Goal: Task Accomplishment & Management: Complete application form

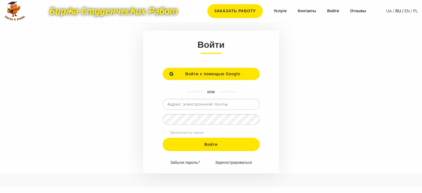
scroll to position [56, 0]
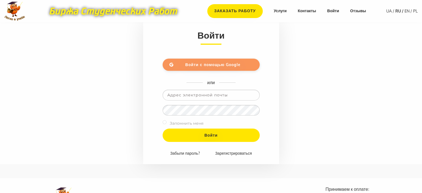
click at [223, 66] on span "Войти с помощью Google" at bounding box center [212, 64] width 55 height 5
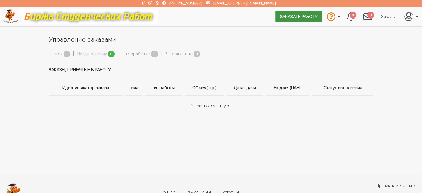
click at [288, 15] on link "Заказать работу" at bounding box center [298, 16] width 47 height 11
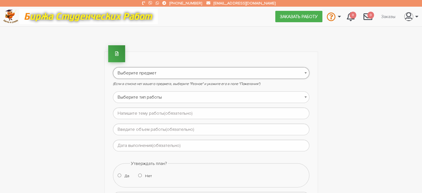
click at [153, 72] on select "Выберите предмет АПП (Автоматизация производственных процессов) Административно…" at bounding box center [211, 73] width 197 height 12
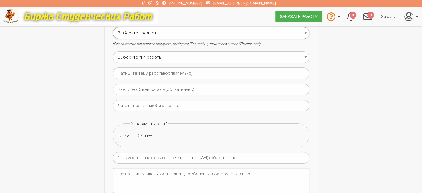
scroll to position [28, 0]
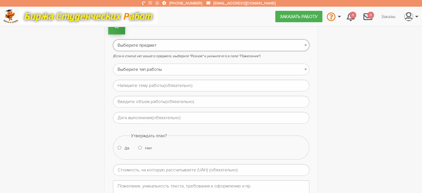
click at [188, 44] on select "Выберите предмет АПП (Автоматизация производственных процессов) Административно…" at bounding box center [211, 45] width 197 height 12
select select "127"
click at [113, 39] on select "Выберите предмет АПП (Автоматизация производственных процессов) Административно…" at bounding box center [211, 45] width 197 height 12
click at [151, 67] on select "Выберите тип работы Аннотация Бакалаврская Диплом Доклад Доработка работы Друго…" at bounding box center [211, 70] width 197 height 12
select select "19"
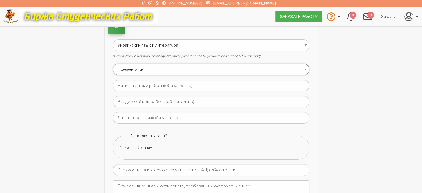
click at [113, 64] on select "Выберите тип работы Аннотация Бакалаврская Диплом Доклад Доработка работы Друго…" at bounding box center [211, 70] width 197 height 12
click at [178, 85] on input "text" at bounding box center [211, 86] width 197 height 12
click at [142, 87] on input "text" at bounding box center [211, 86] width 197 height 12
paste input "1) літературного читання та 2)урок української мови для 2-4 класу за конкретним…"
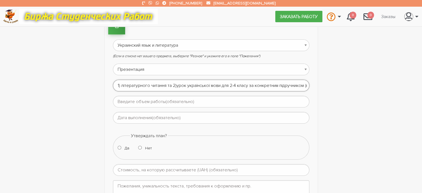
drag, startPoint x: 308, startPoint y: 84, endPoint x: 251, endPoint y: 84, distance: 56.9
click at [251, 84] on input "1) літературного читання та 2)урок української мови для 2-4 класу за конкретним…" at bounding box center [211, 86] width 197 height 12
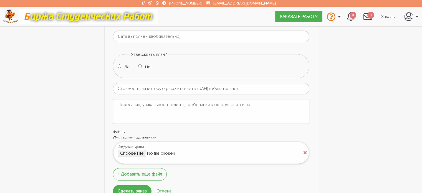
scroll to position [111, 0]
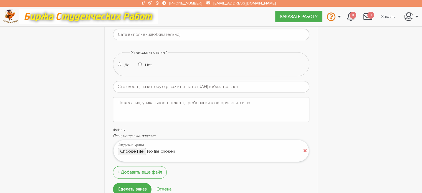
type input "1) літературного читання та 2)урок української мови для 2-4 класу"
click at [166, 104] on textarea at bounding box center [211, 109] width 197 height 25
paste textarea "за конкретним підручником (вказати у коментарі із зазначенням із покликанням на…"
click at [232, 103] on textarea "за конкретним підручником (вказати у коментарі із зазначенням із покликанням на…" at bounding box center [211, 109] width 197 height 25
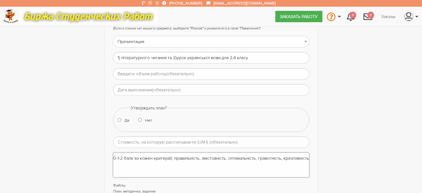
scroll to position [28, 0]
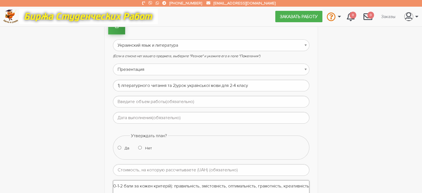
type textarea "за конкретним підручником (вказати у коментарі із зазначенням із покликанням на…"
click at [119, 84] on input "1) літературного читання та 2)урок української мови для 2-4 класу" at bounding box center [211, 86] width 197 height 12
click at [195, 84] on input "Конспект з літературного читання та 2)урок української мови для 2-4 класу" at bounding box center [211, 86] width 197 height 12
type input "Конспект з літературного читання та урок української мови для 2-4 класу"
click at [181, 101] on input "text" at bounding box center [211, 102] width 197 height 12
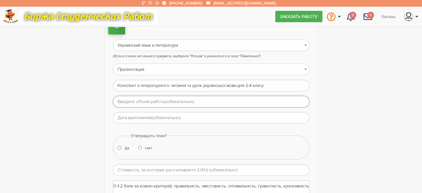
type input "до 20 сторінок"
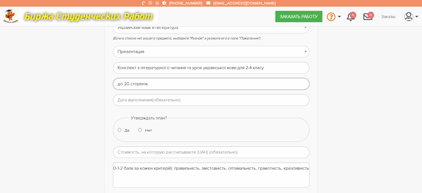
scroll to position [56, 0]
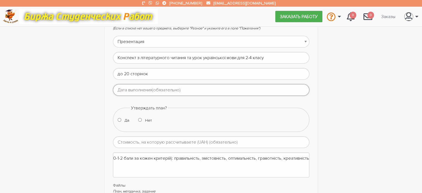
click at [199, 89] on input "text" at bounding box center [211, 90] width 197 height 12
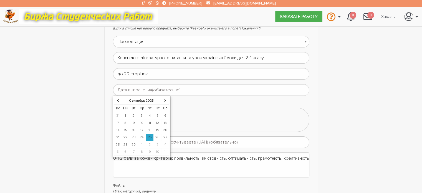
click at [164, 136] on td "27" at bounding box center [166, 137] width 8 height 7
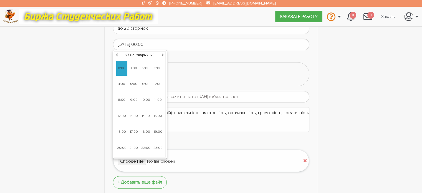
scroll to position [111, 0]
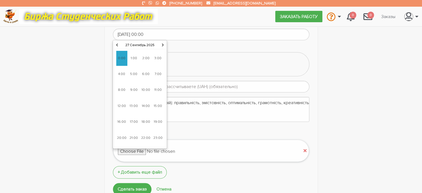
click at [158, 120] on span "19:00" at bounding box center [157, 121] width 11 height 15
type input "27-09-2025 19:00"
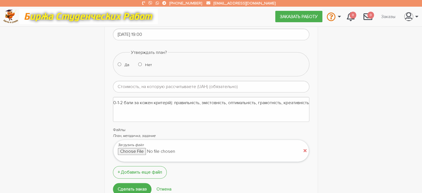
click at [252, 45] on form "Выберите предмет АПП (Автоматизация производственных процессов) Административно…" at bounding box center [211, 76] width 197 height 240
click at [119, 64] on input "Да" at bounding box center [120, 64] width 4 height 4
radio input "true"
click at [165, 85] on input "number" at bounding box center [211, 87] width 197 height 12
type input "500"
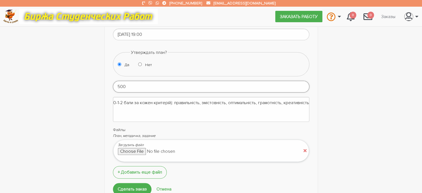
scroll to position [139, 0]
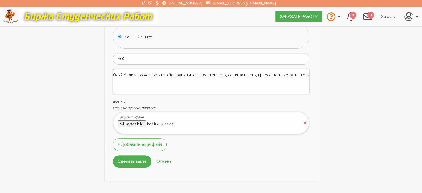
click at [166, 75] on textarea "за конкретним підручником (вказати у коментарі із зазначенням із покликанням на…" at bounding box center [211, 81] width 197 height 25
click at [172, 73] on textarea "за конкретним підручником (вказати у коментарі із зазначенням із покликанням на…" at bounding box center [211, 81] width 197 height 25
click at [152, 74] on textarea "за конкретним підручником (вказати у коментарі із зазначенням із покликанням на…" at bounding box center [211, 81] width 197 height 25
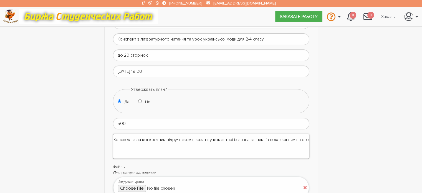
scroll to position [56, 0]
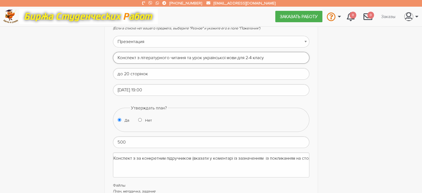
drag, startPoint x: 138, startPoint y: 57, endPoint x: 237, endPoint y: 56, distance: 99.1
click at [237, 56] on input "Конспект з літературного читання та урок української мови для 2-4 класу" at bounding box center [211, 58] width 197 height 12
click at [132, 157] on textarea "Конспект з за конкретним підручником (вказати у коментарі із зазначенням із пок…" at bounding box center [211, 164] width 197 height 25
click at [135, 157] on textarea "Конспект з за конкретним підручником (вказати у коментарі із зазначенням із пок…" at bounding box center [211, 164] width 197 height 25
paste textarea "з літературного читання та урок української мови"
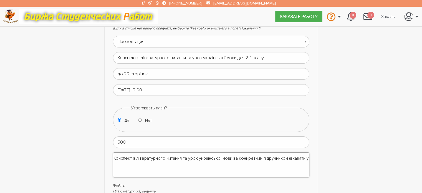
drag, startPoint x: 197, startPoint y: 156, endPoint x: 189, endPoint y: 158, distance: 8.4
click at [189, 158] on textarea "Конспект з літературного читання та урок української мови за конкретним підручн…" at bounding box center [211, 164] width 197 height 25
click at [116, 157] on textarea "Конспект з літературного читання та української мови за конкретним підручником …" at bounding box center [211, 164] width 197 height 25
click at [158, 157] on textarea "Розгорнутий конспект з літературного читання та української мови за конкретним …" at bounding box center [211, 164] width 197 height 25
click at [278, 157] on textarea "Розгорнутий конспект та презентація з літературного читання та української мови…" at bounding box center [211, 164] width 197 height 25
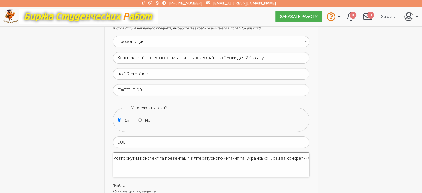
click at [246, 157] on textarea "Розгорнутий конспект та презентація з літературного читання та української мови…" at bounding box center [211, 164] width 197 height 25
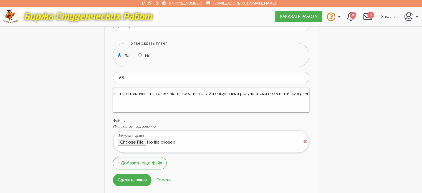
scroll to position [111, 0]
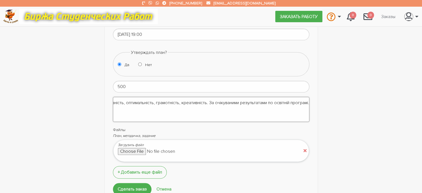
type textarea "Розгорнутий конспект та презентація з літературного читання та української мови…"
click at [154, 102] on textarea "Розгорнутий конспект та презентація з літературного читання та української мови…" at bounding box center [211, 109] width 197 height 25
click at [257, 102] on textarea "Розгорнутий конспект та презентація з літературного читання та української мови…" at bounding box center [211, 109] width 197 height 25
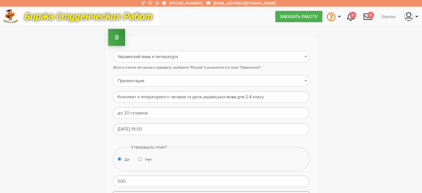
scroll to position [0, 0]
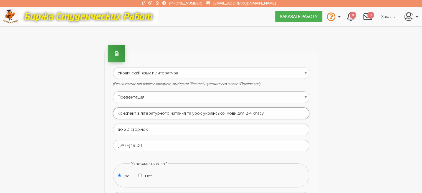
click at [135, 112] on input "Конспект з літературного читання та урок української мови для 2-4 класу" at bounding box center [211, 113] width 197 height 12
click at [232, 112] on input "Конспект та презентація з літературного читання та урок української мови для 2-…" at bounding box center [211, 113] width 197 height 12
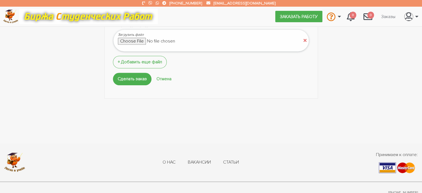
scroll to position [159, 0]
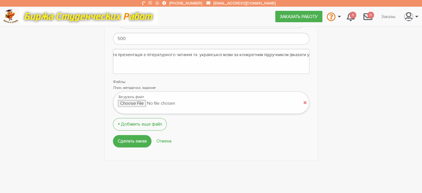
type input "Конспект та презентація з літературного читання та української мови для 2-4 кла…"
click at [212, 55] on textarea "Розгорнутий конспект та презентація з літературного читання та української мови…" at bounding box center [211, 61] width 197 height 25
click at [293, 53] on textarea "Розгорнутий конспект та презентація з літературного читання та української мови…" at bounding box center [211, 61] width 197 height 25
click at [252, 52] on textarea "Розгорнутий конспект та презентація з літературного читання та української мови…" at bounding box center [211, 61] width 197 height 25
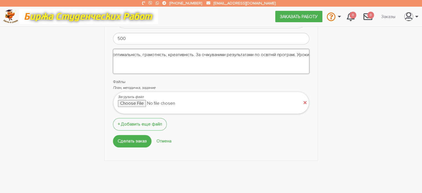
scroll to position [0, 581]
click at [307, 53] on textarea "Розгорнутий конспект та презентація з літературного читання та української мови…" at bounding box center [211, 61] width 197 height 25
click at [284, 53] on textarea "Розгорнутий конспект та презентація з літературного читання та української мови…" at bounding box center [211, 61] width 197 height 25
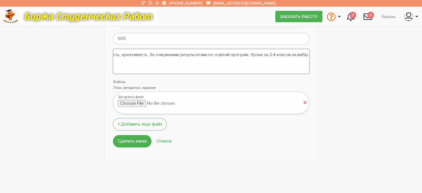
type textarea "Розгорнутий конспект та презентація з літературного читання та української мови…"
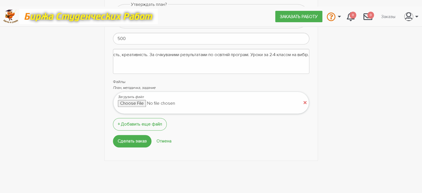
scroll to position [0, 0]
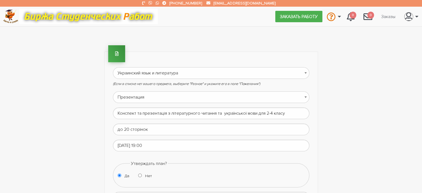
click at [346, 59] on div "Выберите предмет АПП (Автоматизация производственных процессов) Административно…" at bounding box center [211, 186] width 333 height 302
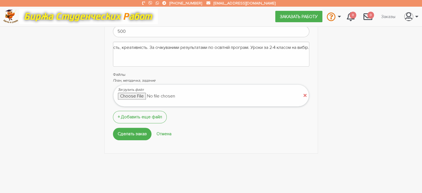
scroll to position [167, 0]
click at [135, 132] on input "Сделать заказ" at bounding box center [132, 133] width 39 height 12
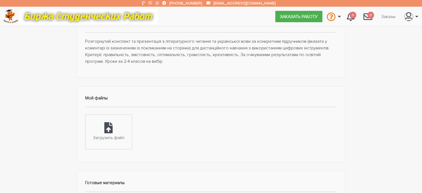
scroll to position [56, 0]
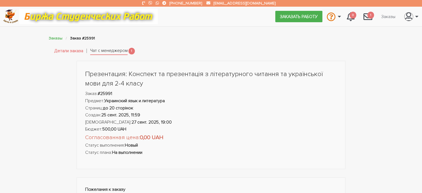
click at [109, 53] on link "Чат с менеджером" at bounding box center [108, 51] width 37 height 8
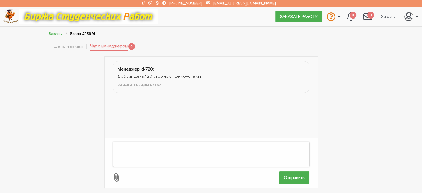
click at [133, 143] on textarea at bounding box center [211, 154] width 197 height 25
click at [143, 144] on textarea "Доброго дня. 10-20" at bounding box center [211, 154] width 197 height 25
click at [170, 144] on textarea "Доброго дня. Так, 10-20" at bounding box center [211, 154] width 197 height 25
type textarea "Доброго дня. Так, 10-20 конспект."
click at [297, 173] on input "Отправить" at bounding box center [294, 177] width 30 height 12
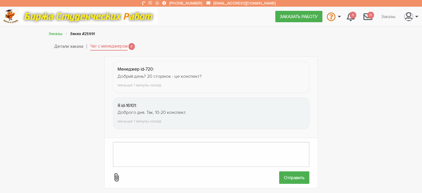
click at [72, 47] on link "Детали заказа" at bounding box center [68, 46] width 29 height 7
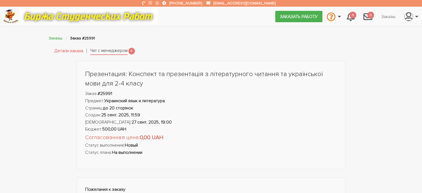
click at [102, 51] on link "Чат с менеджером" at bounding box center [108, 51] width 37 height 8
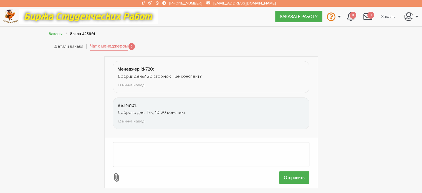
click at [72, 46] on link "Детали заказа" at bounding box center [68, 46] width 29 height 7
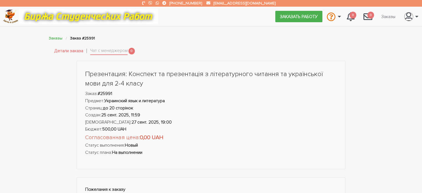
click at [75, 52] on link "Детали заказа" at bounding box center [68, 50] width 29 height 7
click at [104, 50] on link "Чат с менеджером" at bounding box center [108, 51] width 37 height 8
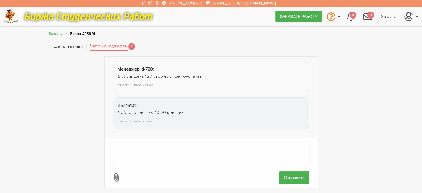
click at [67, 46] on link "Детали заказа" at bounding box center [68, 46] width 29 height 7
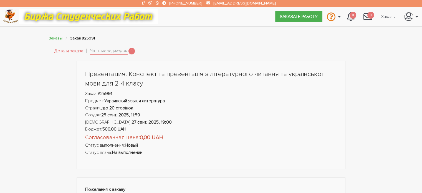
click at [67, 50] on link "Детали заказа" at bounding box center [68, 50] width 29 height 7
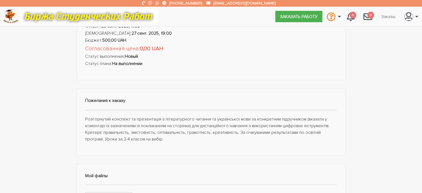
scroll to position [83, 0]
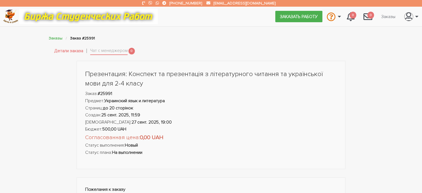
click at [64, 52] on link "Детали заказа" at bounding box center [68, 50] width 29 height 7
click at [103, 53] on link "Чат с менеджером" at bounding box center [108, 51] width 37 height 8
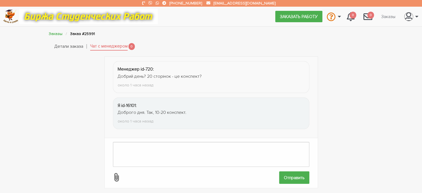
click at [76, 48] on link "Детали заказа" at bounding box center [68, 46] width 29 height 7
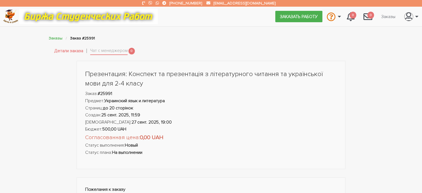
click at [70, 51] on link "Детали заказа" at bounding box center [68, 50] width 29 height 7
click at [75, 51] on link "Детали заказа" at bounding box center [68, 50] width 29 height 7
click at [306, 16] on link "Заказать работу" at bounding box center [298, 16] width 47 height 11
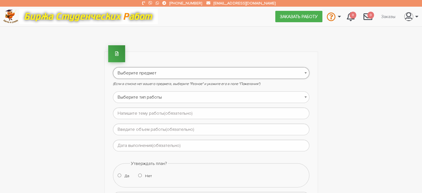
click at [167, 73] on select "Выберите предмет АПП (Автоматизация производственных процессов) Административно…" at bounding box center [211, 73] width 197 height 12
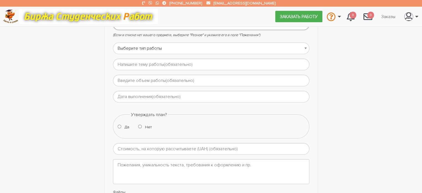
scroll to position [56, 0]
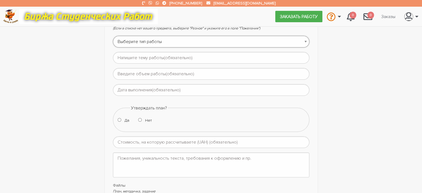
click at [194, 41] on select "Выберите тип работы Аннотация Бакалаврская Диплом Доклад Доработка работы Друго…" at bounding box center [211, 42] width 197 height 12
select select "19"
click at [113, 36] on select "Выберите тип работы Аннотация Бакалаврская Диплом Доклад Доработка работы Друго…" at bounding box center [211, 42] width 197 height 12
click at [205, 59] on input "text" at bounding box center [211, 58] width 197 height 12
type input "4 конспекти уроків з курсу "Я досліджую світ""
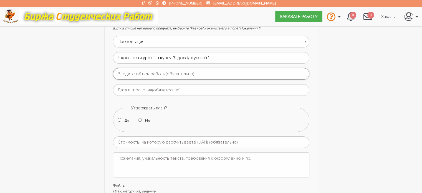
click at [212, 71] on input "text" at bounding box center [211, 74] width 197 height 12
type input "до 20 сторінок"
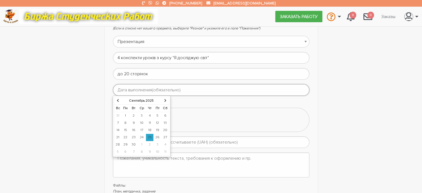
click at [173, 90] on input "text" at bounding box center [211, 90] width 197 height 12
click at [117, 145] on td "28" at bounding box center [117, 144] width 7 height 7
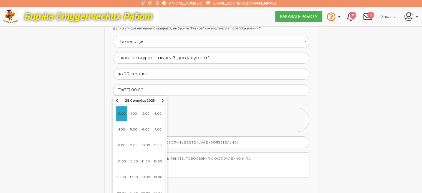
click at [157, 160] on span "15:00" at bounding box center [157, 161] width 11 height 15
type input "28-09-2025 15:00"
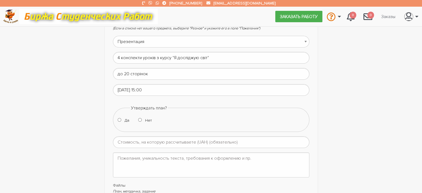
click at [200, 111] on fieldset "Утверждать план? Да Нет" at bounding box center [211, 118] width 197 height 27
click at [119, 120] on input "Да" at bounding box center [120, 120] width 4 height 4
radio input "true"
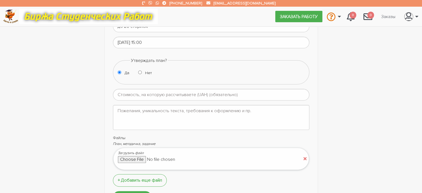
scroll to position [111, 0]
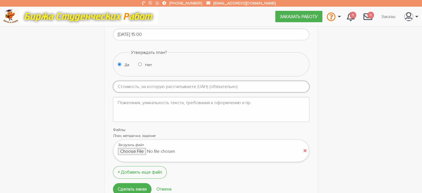
click at [196, 85] on input "number" at bounding box center [211, 87] width 197 height 12
type input "500"
click at [172, 102] on textarea at bounding box center [211, 109] width 197 height 25
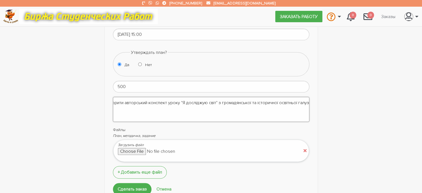
scroll to position [0, 14]
click at [220, 102] on textarea "Створити авторський конспект уроку "Я досліджую світ" з громадянської та істори…" at bounding box center [211, 109] width 197 height 25
click at [295, 100] on textarea "Створити авторський конспект уроку "Я досліджую світ" з реалізацією громадянськ…" at bounding box center [211, 109] width 197 height 25
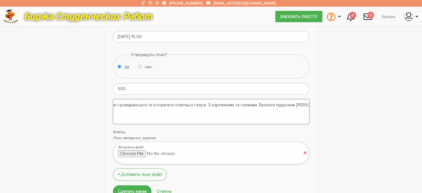
scroll to position [194, 0]
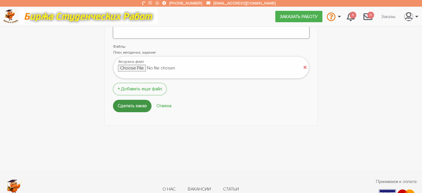
type textarea "Створити авторський конспект уроку "Я досліджую світ" з реалізацією громадянськ…"
click at [135, 106] on input "Сделать заказ" at bounding box center [132, 106] width 39 height 12
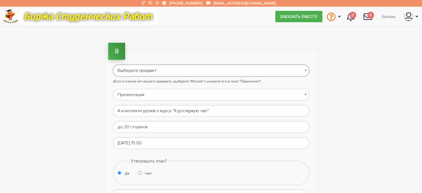
scroll to position [0, 0]
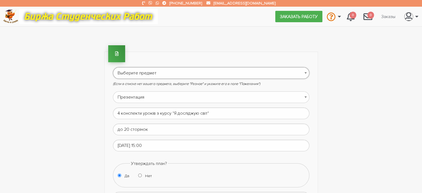
click at [227, 69] on select "Выберите предмет АПП (Автоматизация производственных процессов) Административно…" at bounding box center [211, 73] width 197 height 12
select select "82"
click at [113, 67] on select "Выберите предмет АПП (Автоматизация производственных процессов) Административно…" at bounding box center [211, 73] width 197 height 12
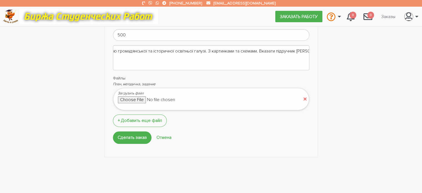
scroll to position [167, 0]
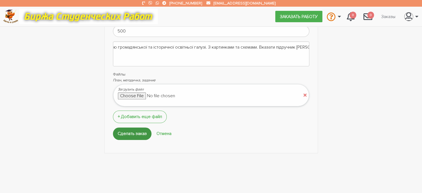
click at [137, 131] on input "Сделать заказ" at bounding box center [132, 133] width 39 height 12
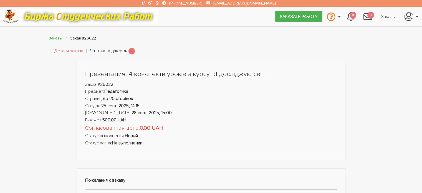
click at [105, 51] on link "Чат с менеджером" at bounding box center [108, 50] width 37 height 7
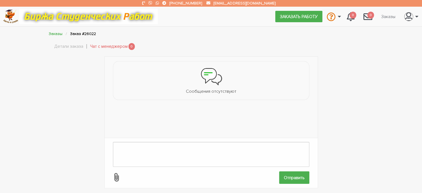
click at [49, 30] on main "Заказы Заказ #26022 Детали заказа Чат с менеджером 0 Сообщения отсутствуют Отпр…" at bounding box center [211, 97] width 422 height 193
click at [50, 33] on link "Заказы" at bounding box center [56, 33] width 14 height 5
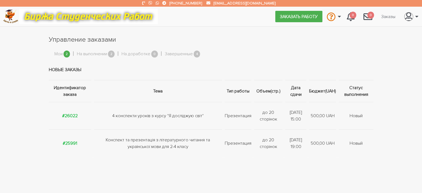
scroll to position [28, 0]
click at [88, 54] on link "На выполнении" at bounding box center [92, 54] width 30 height 7
click at [62, 55] on link "Мои" at bounding box center [58, 54] width 8 height 7
click at [89, 54] on link "На выполнении" at bounding box center [92, 54] width 30 height 7
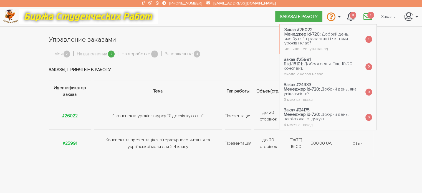
click at [368, 15] on span "1" at bounding box center [371, 15] width 7 height 7
click at [329, 40] on span "Добрий день, має бути 4 презентації і які теми уроків і клас?" at bounding box center [317, 38] width 65 height 14
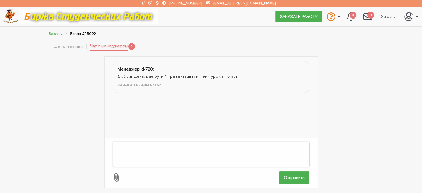
click at [144, 142] on textarea at bounding box center [211, 154] width 197 height 25
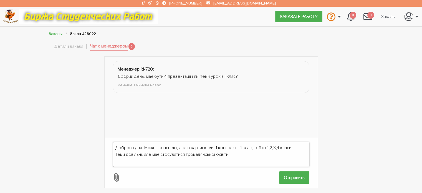
click at [160, 149] on textarea "Доброго дня. Можна конспект, але з картинками. 1 конспект - 1 клас, тобто 1,2,3…" at bounding box center [211, 154] width 197 height 25
click at [238, 150] on textarea "Доброго дня. Можна конспект, але з картинками. 1 конспект - 1 клас, тобто 1,2,3…" at bounding box center [211, 154] width 197 height 25
drag, startPoint x: 238, startPoint y: 150, endPoint x: 114, endPoint y: 142, distance: 124.6
click at [114, 142] on textarea "Доброго дня. Можна конспект, але з картинками. 1 конспект - 1 клас, тобто 1,2,3…" at bounding box center [211, 154] width 197 height 25
type textarea "Доброго дня. Можна конспект, але з картинками. 1 конспект - 1 клас, тобто 1,2,3…"
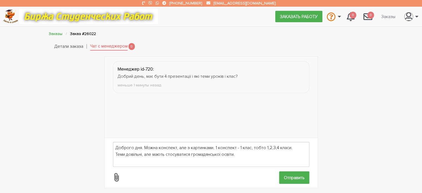
click at [77, 48] on link "Детали заказа" at bounding box center [68, 46] width 29 height 7
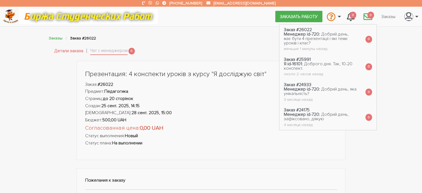
click at [372, 16] on span "0" at bounding box center [371, 15] width 7 height 7
click at [338, 36] on span "Добрий день, має бути 4 презентації і які теми уроків і клас?" at bounding box center [316, 38] width 65 height 14
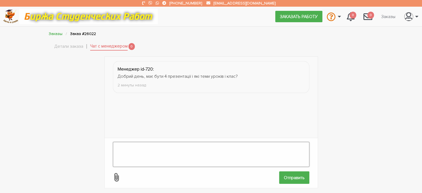
click at [149, 142] on textarea at bounding box center [211, 154] width 197 height 25
paste textarea "Доброго дня. Можна конспект, але з картинками. 1 конспект - 1 клас, тобто 1,2,3…"
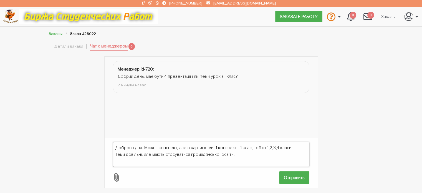
click at [241, 142] on textarea "Доброго дня. Можна конспект, але з картинками. 1 конспект - 1 клас, тобто 1,2,3…" at bounding box center [211, 154] width 197 height 25
click at [217, 143] on textarea "Доброго дня. Можна конспект, але з картинками. 1 конспект - 1 клас, тобто 1,2,3…" at bounding box center [211, 154] width 197 height 25
click at [250, 145] on textarea "Доброго дня. Можна конспект, але з картинками. Один конспект - 1 клас, тобто 1,…" at bounding box center [211, 154] width 197 height 25
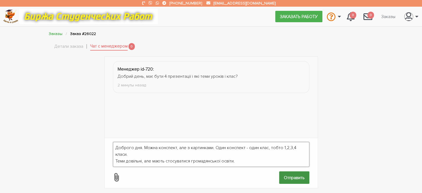
type textarea "Доброго дня. Можна конспект, але з картинками. Один конспект - один клас, тобто…"
click at [292, 173] on input "Отправить" at bounding box center [294, 177] width 30 height 12
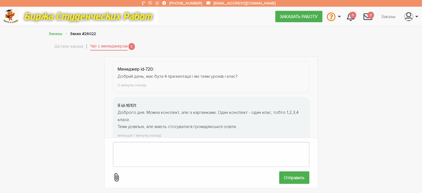
scroll to position [14, 0]
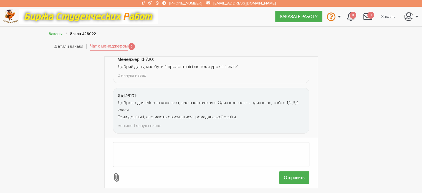
click at [74, 46] on link "Детали заказа" at bounding box center [68, 46] width 29 height 7
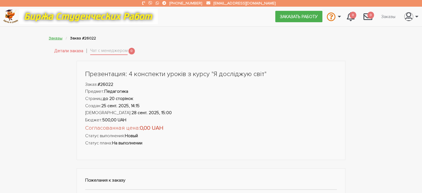
click at [57, 36] on link "Заказы" at bounding box center [56, 38] width 14 height 5
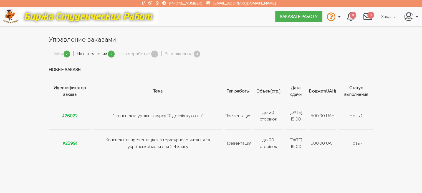
click at [100, 55] on link "На выполнении" at bounding box center [92, 54] width 30 height 7
click at [65, 54] on span "2" at bounding box center [67, 54] width 7 height 7
click at [58, 54] on link "Мои" at bounding box center [58, 54] width 8 height 7
click at [97, 55] on link "На выполнении" at bounding box center [92, 54] width 30 height 7
click at [61, 55] on link "Мои" at bounding box center [58, 54] width 8 height 7
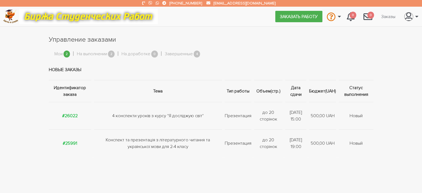
click at [149, 141] on td "Конспект та презентація з літературного читання та української мови для 2-4 кла…" at bounding box center [158, 142] width 131 height 27
click at [76, 142] on strong "#25991" at bounding box center [70, 143] width 14 height 6
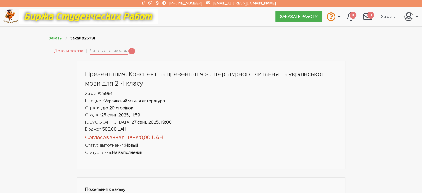
click at [66, 50] on link "Детали заказа" at bounding box center [68, 50] width 29 height 7
click at [57, 40] on link "Заказы" at bounding box center [56, 38] width 14 height 5
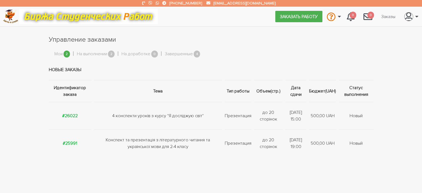
click at [73, 112] on td "#26022" at bounding box center [71, 115] width 44 height 27
click at [73, 116] on strong "#26022" at bounding box center [70, 116] width 16 height 6
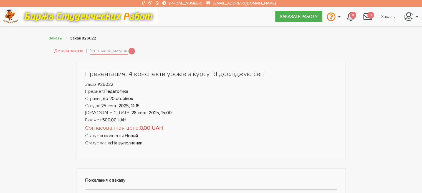
click at [51, 37] on link "Заказы" at bounding box center [56, 38] width 14 height 5
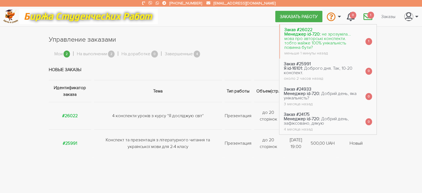
click at [317, 41] on span "не зрозуміла... мова про авторські конспекти. тобто майже 100% унікальність пов…" at bounding box center [318, 40] width 67 height 19
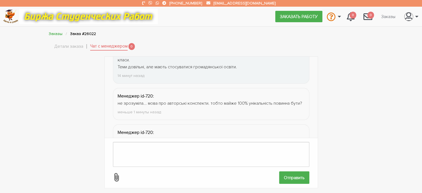
scroll to position [93, 0]
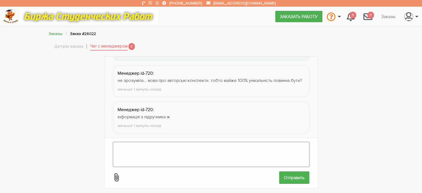
click at [164, 148] on textarea at bounding box center [211, 154] width 197 height 25
click at [117, 143] on textarea "так, посилатись на підручник, але вправи, завдання мають буди додані як доповне…" at bounding box center [211, 154] width 197 height 25
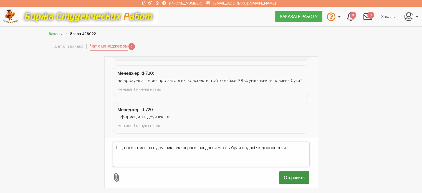
type textarea "Так, посилатись на підручник, але вправи, завдання мають буди додані як доповне…"
click at [289, 174] on input "Отправить" at bounding box center [294, 177] width 30 height 12
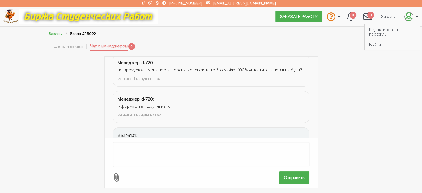
scroll to position [129, 0]
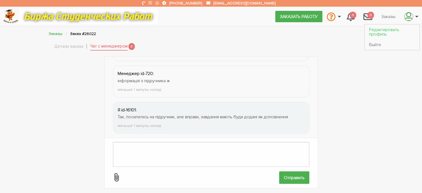
click at [385, 33] on link "Редактировать профиль" at bounding box center [392, 31] width 55 height 15
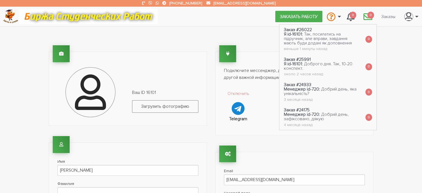
click at [367, 15] on link "0" at bounding box center [368, 16] width 18 height 15
click at [320, 37] on span "Так, посилатись на підручник, але вправи, завдання мають буди додані як доповне…" at bounding box center [318, 38] width 68 height 14
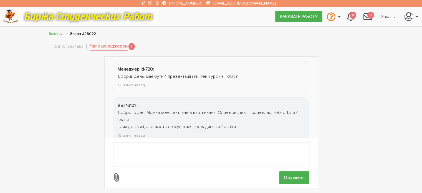
scroll to position [129, 0]
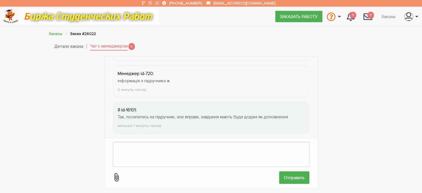
click at [66, 49] on link "Детали заказа" at bounding box center [68, 46] width 29 height 7
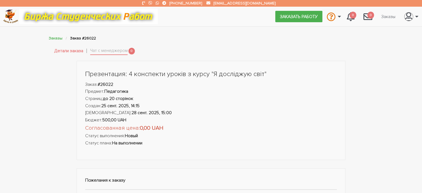
click at [68, 49] on link "Детали заказа" at bounding box center [68, 50] width 29 height 7
click at [71, 49] on link "Детали заказа" at bounding box center [68, 50] width 29 height 7
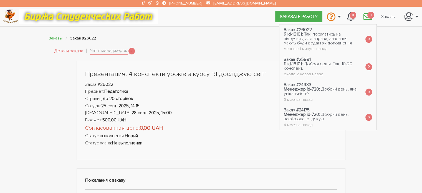
click at [366, 15] on icon "\a \a 0\a" at bounding box center [368, 16] width 9 height 9
click at [367, 16] on icon "\a \a 0\a" at bounding box center [368, 16] width 9 height 9
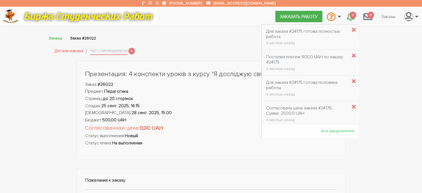
click at [352, 17] on span "0" at bounding box center [353, 15] width 7 height 7
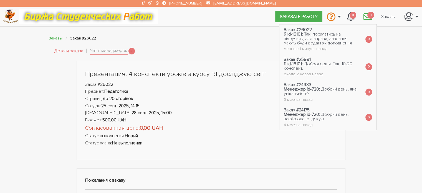
click at [368, 16] on span "0" at bounding box center [371, 15] width 7 height 7
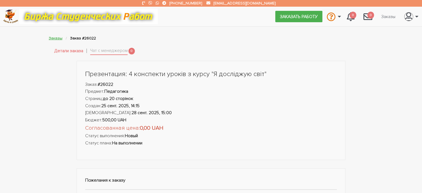
click at [54, 37] on link "Заказы" at bounding box center [56, 38] width 14 height 5
